Goal: Transaction & Acquisition: Purchase product/service

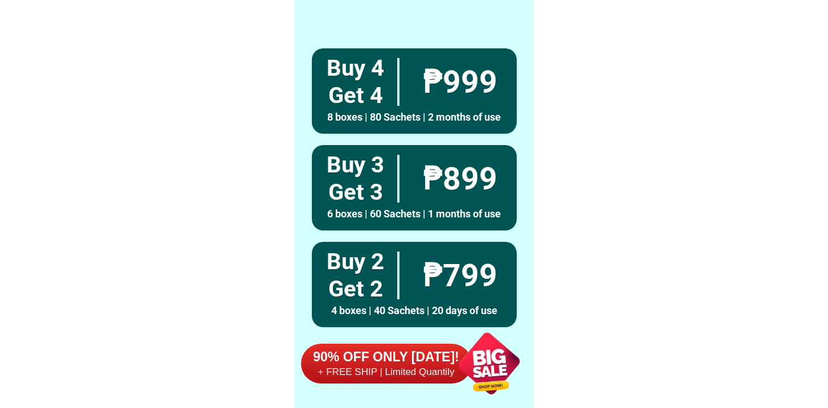
scroll to position [8847, 0]
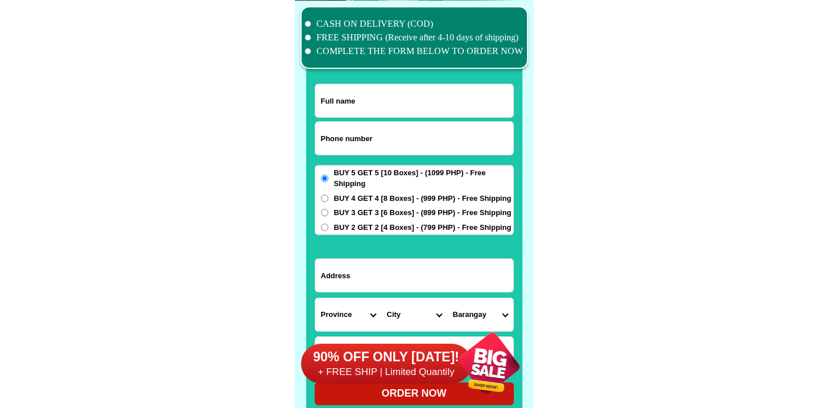
click at [365, 157] on form "ORDER NOW Province [GEOGRAPHIC_DATA] [GEOGRAPHIC_DATA] [GEOGRAPHIC_DATA] [GEOGR…" at bounding box center [414, 245] width 199 height 322
click at [369, 139] on input "Input phone_number" at bounding box center [414, 138] width 198 height 33
paste input "[STREET_ADDRESS][PERSON_NAME]"
type input "[STREET_ADDRESS][PERSON_NAME]"
click at [418, 275] on input "Input address" at bounding box center [414, 275] width 198 height 33
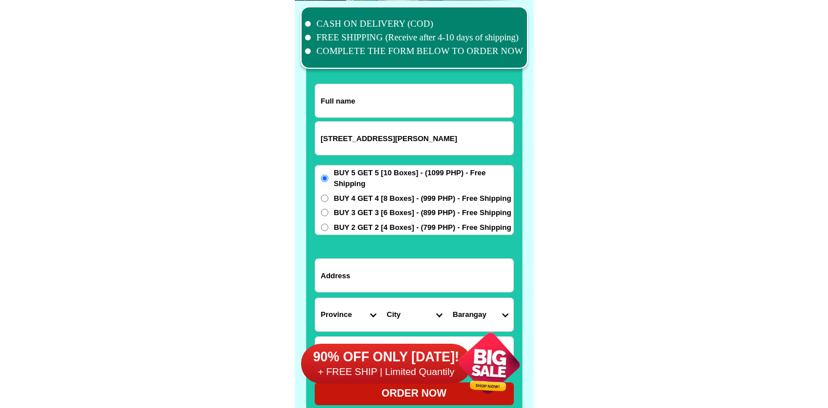
paste input "[STREET_ADDRESS][PERSON_NAME]"
type input "[STREET_ADDRESS][PERSON_NAME]"
click at [376, 150] on input "[STREET_ADDRESS][PERSON_NAME]" at bounding box center [414, 138] width 198 height 33
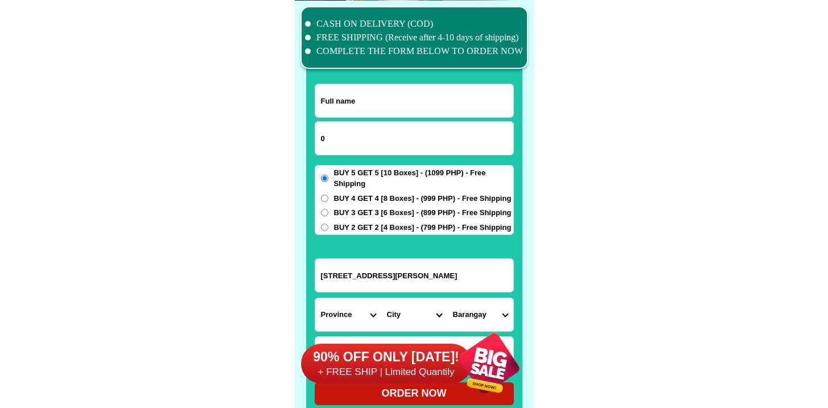
paste input "9304974094"
type input "09304974094"
click at [359, 106] on input "Input full_name" at bounding box center [414, 100] width 198 height 33
paste input "[PERSON_NAME]"
type input "[PERSON_NAME]"
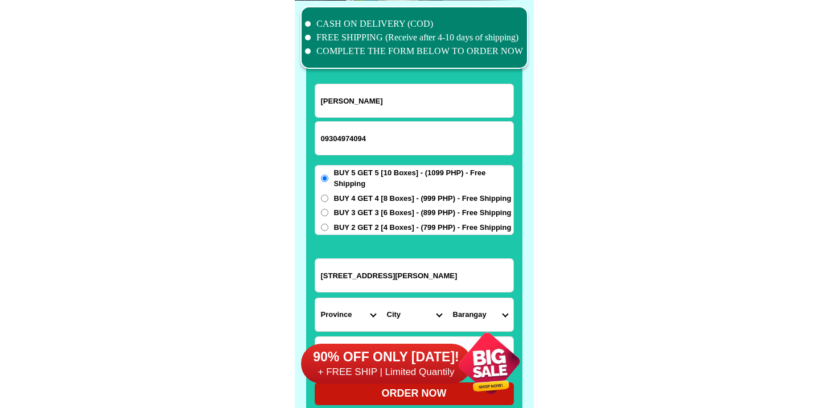
click at [385, 319] on div "90% OFF ONLY [DATE]! + FREE SHIP | Limited Quantily" at bounding box center [417, 363] width 233 height 89
click at [324, 301] on select "Province [GEOGRAPHIC_DATA] [GEOGRAPHIC_DATA] [GEOGRAPHIC_DATA] [GEOGRAPHIC_DATA…" at bounding box center [348, 314] width 66 height 33
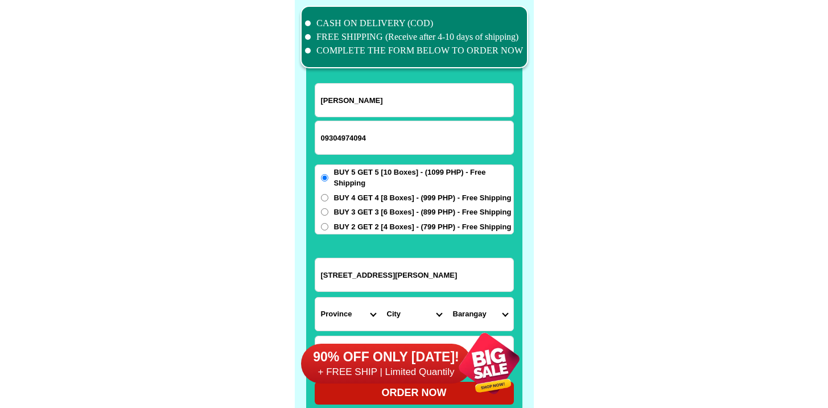
select select "63_695"
click at [315, 298] on select "Province [GEOGRAPHIC_DATA] [GEOGRAPHIC_DATA] [GEOGRAPHIC_DATA] [GEOGRAPHIC_DATA…" at bounding box center [348, 314] width 66 height 33
click at [395, 319] on div "90% OFF ONLY [DATE]! + FREE SHIP | Limited Quantily" at bounding box center [417, 363] width 233 height 89
click at [402, 309] on select "City Atok [GEOGRAPHIC_DATA]-city [GEOGRAPHIC_DATA] [GEOGRAPHIC_DATA] Buguias It…" at bounding box center [414, 314] width 66 height 33
select select "63_6951986"
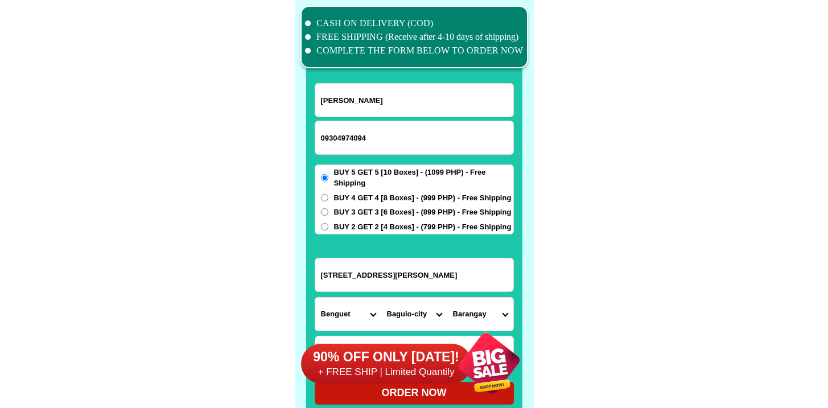
click at [381, 298] on select "City Atok [GEOGRAPHIC_DATA]-city [GEOGRAPHIC_DATA] [GEOGRAPHIC_DATA] Buguias It…" at bounding box center [414, 314] width 66 height 33
click at [470, 311] on select "Barangay [PERSON_NAME][GEOGRAPHIC_DATA] (abcr) [GEOGRAPHIC_DATA][PERSON_NAME][G…" at bounding box center [480, 314] width 66 height 33
select select "63_695198684315"
click at [447, 298] on select "Barangay [PERSON_NAME][GEOGRAPHIC_DATA] (abcr) [GEOGRAPHIC_DATA][PERSON_NAME][G…" at bounding box center [480, 314] width 66 height 33
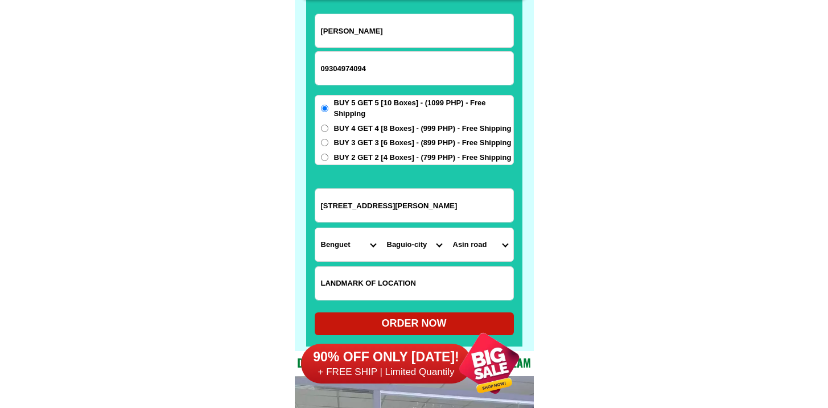
scroll to position [8934, 0]
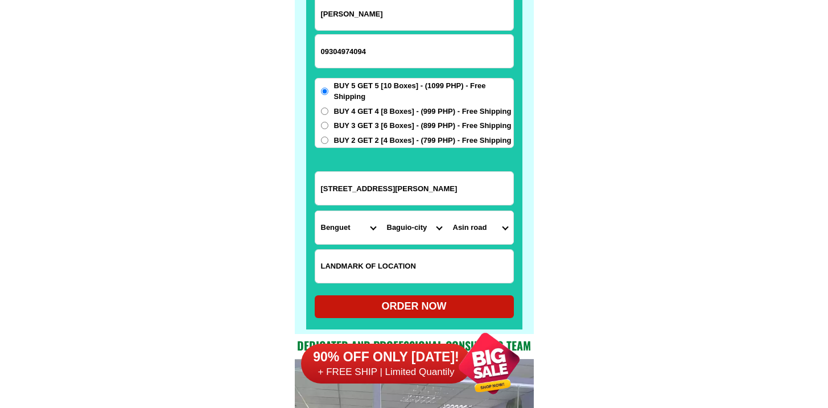
click at [402, 299] on div "ORDER NOW" at bounding box center [414, 306] width 199 height 23
radio input "true"
